Goal: Task Accomplishment & Management: Manage account settings

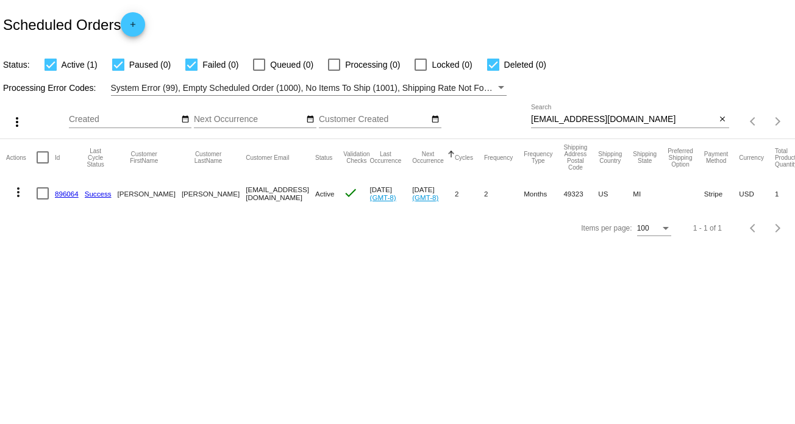
click at [18, 190] on mat-icon "more_vert" at bounding box center [18, 192] width 15 height 15
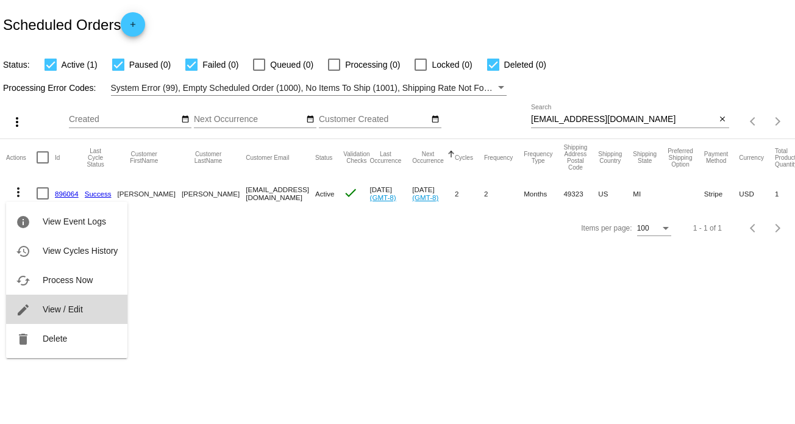
click at [52, 304] on button "edit View / Edit" at bounding box center [66, 309] width 121 height 29
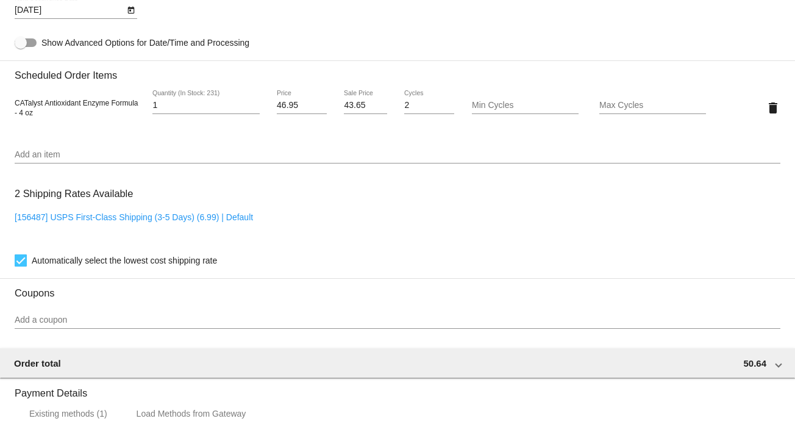
scroll to position [793, 0]
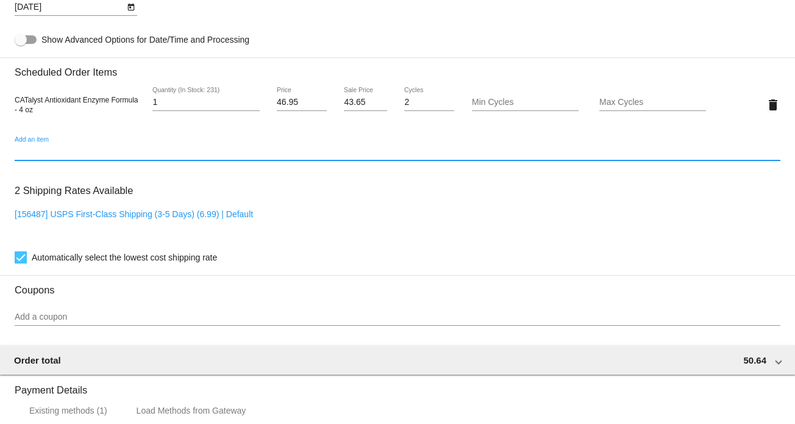
click at [34, 156] on input "Add an item" at bounding box center [398, 152] width 766 height 10
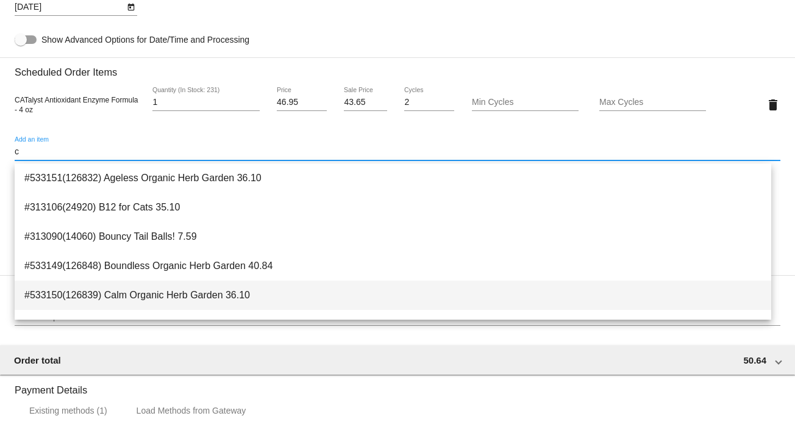
type input "c"
click at [135, 293] on span "#533150(126839) Calm Organic Herb Garden 36.10" at bounding box center [392, 294] width 737 height 29
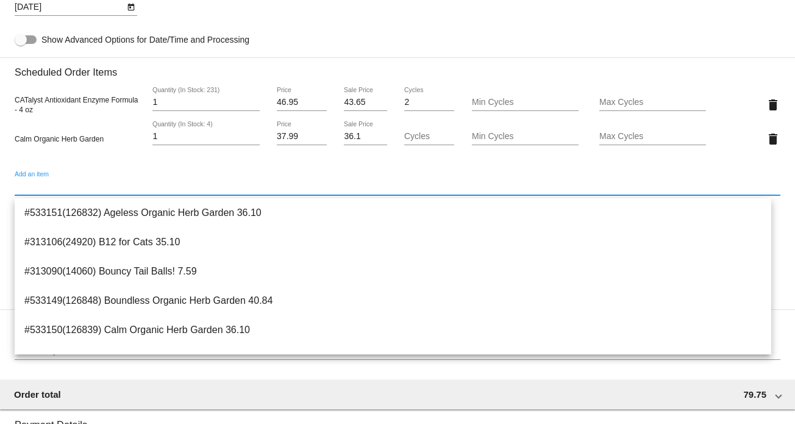
click at [430, 26] on div "8/20/2025 Next Occurrence Date" at bounding box center [398, 9] width 766 height 35
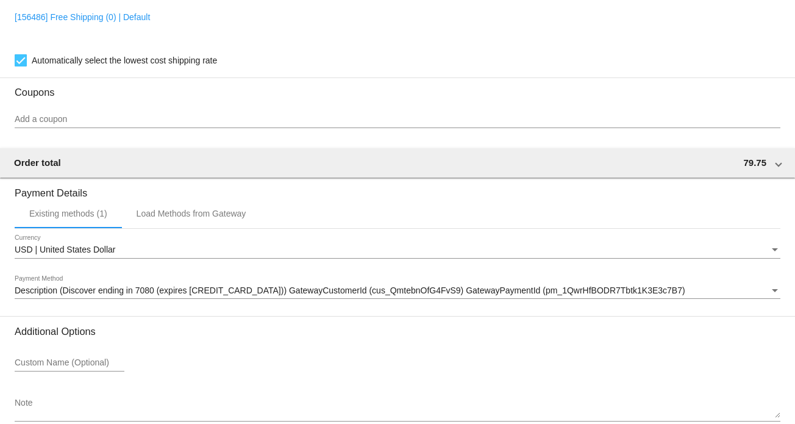
scroll to position [1093, 0]
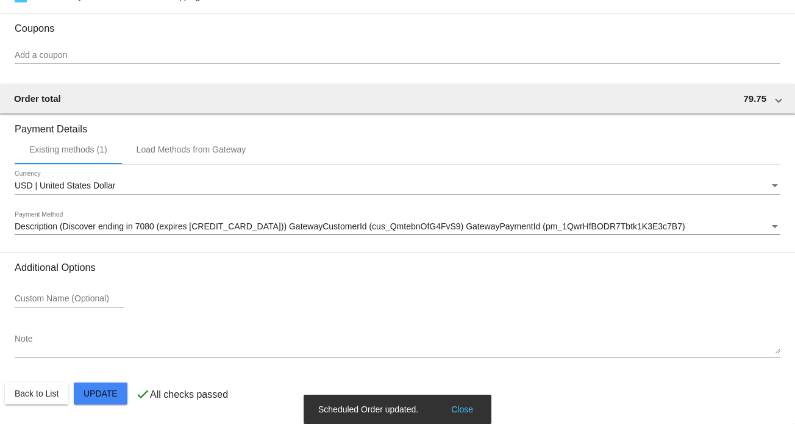
click at [462, 407] on button "Close" at bounding box center [462, 409] width 29 height 12
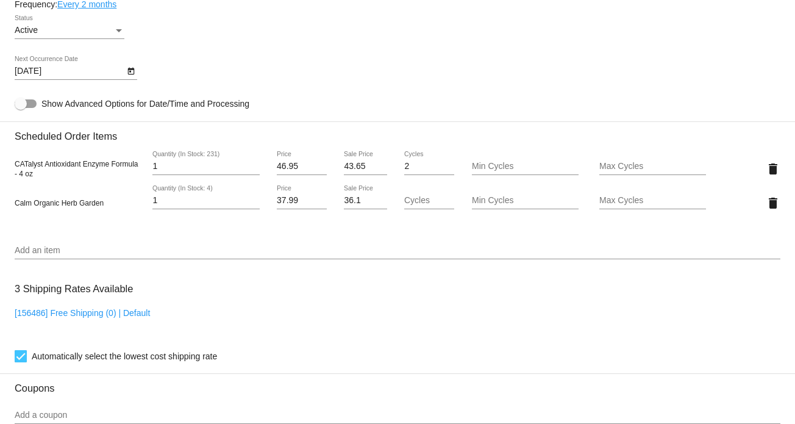
scroll to position [727, 0]
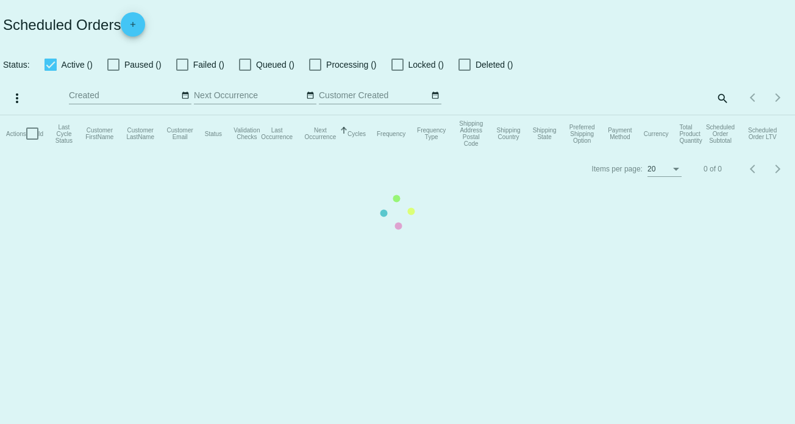
checkbox input "true"
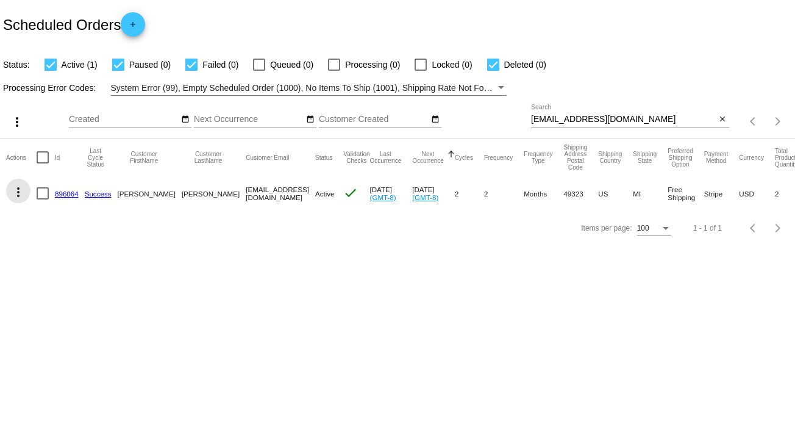
click at [20, 191] on mat-icon "more_vert" at bounding box center [18, 192] width 15 height 15
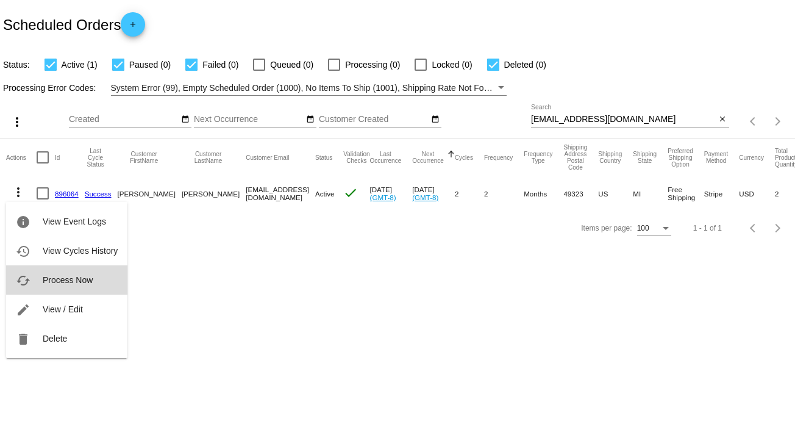
click at [63, 275] on span "Process Now" at bounding box center [68, 280] width 50 height 10
